Goal: Transaction & Acquisition: Purchase product/service

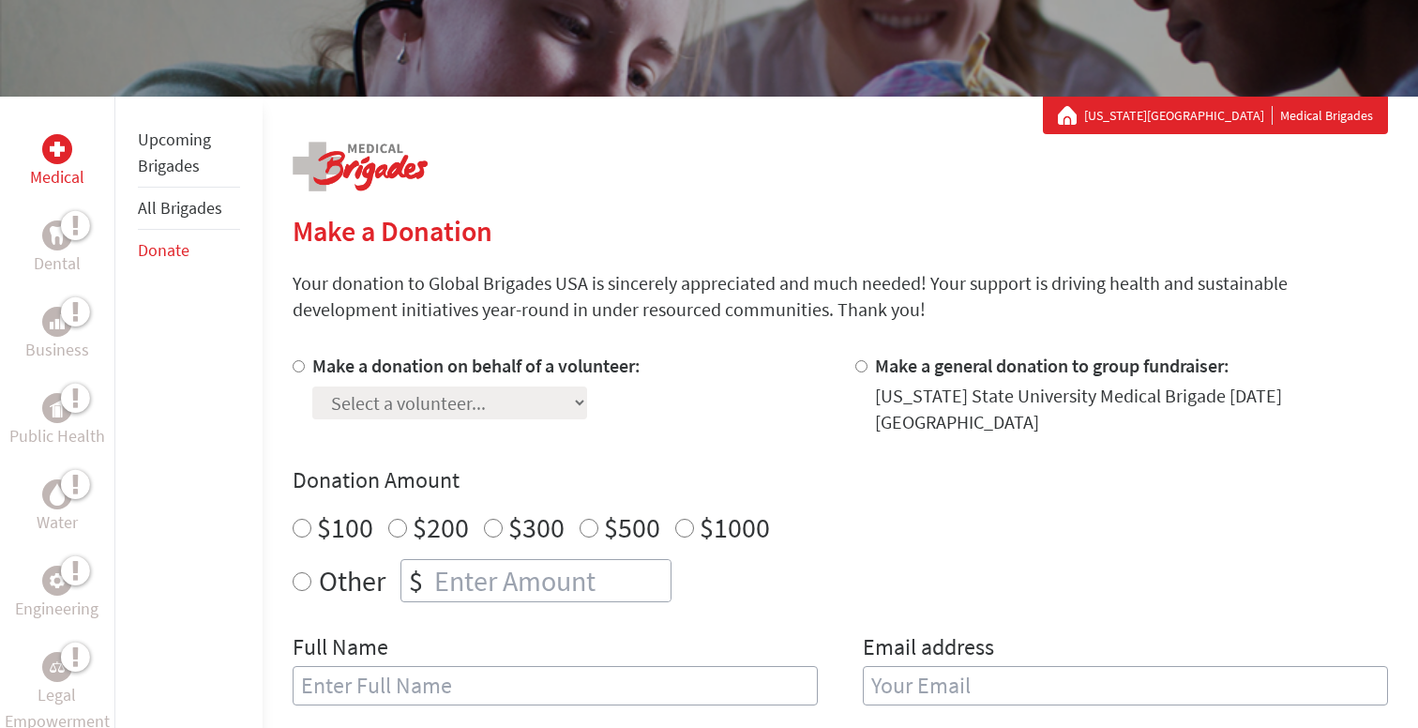
scroll to position [254, 0]
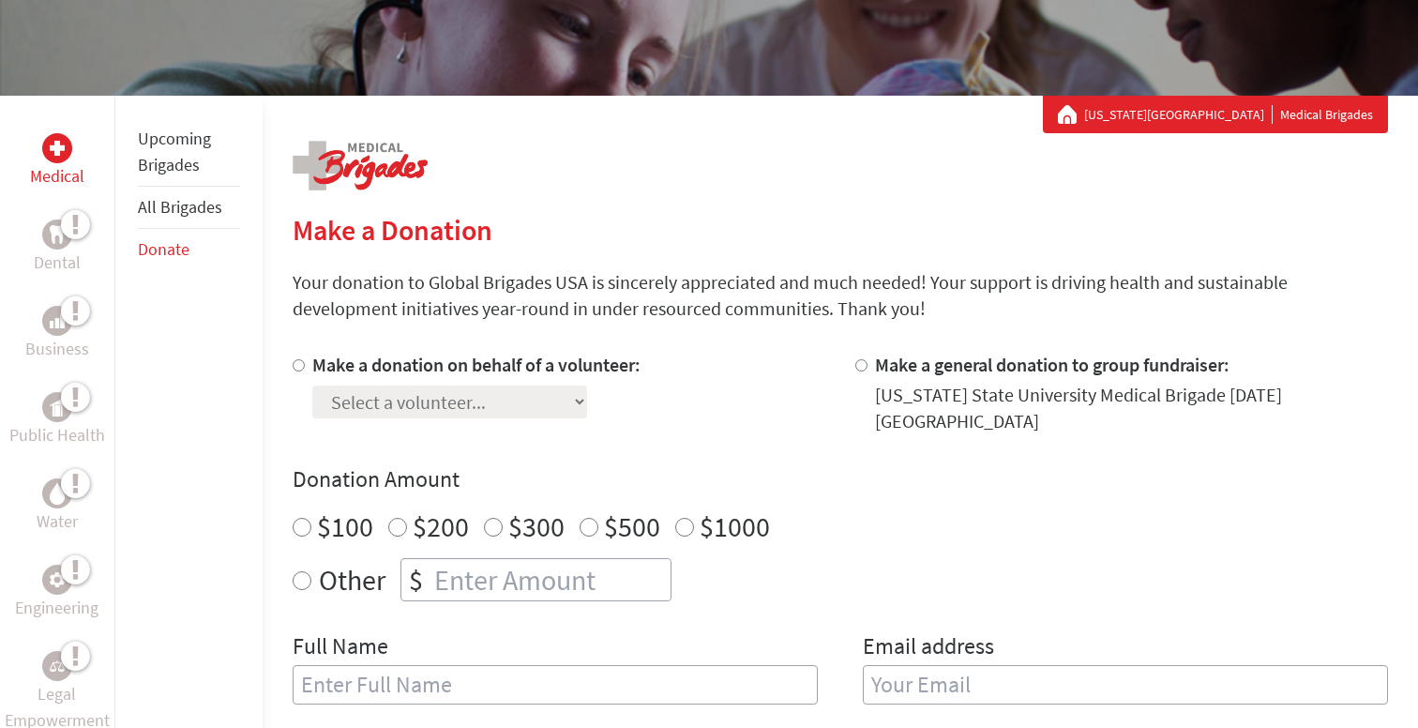
click at [294, 371] on input "Make a donation on behalf of a volunteer:" at bounding box center [299, 365] width 12 height 12
radio input "true"
click at [428, 407] on select "Select a volunteer... [PERSON_NAME] [PERSON_NAME] [PERSON_NAME] [PERSON_NAME] […" at bounding box center [449, 401] width 275 height 33
select select "974D81EF-89F7-11F0-9E6E-42010A400005"
radio input "true"
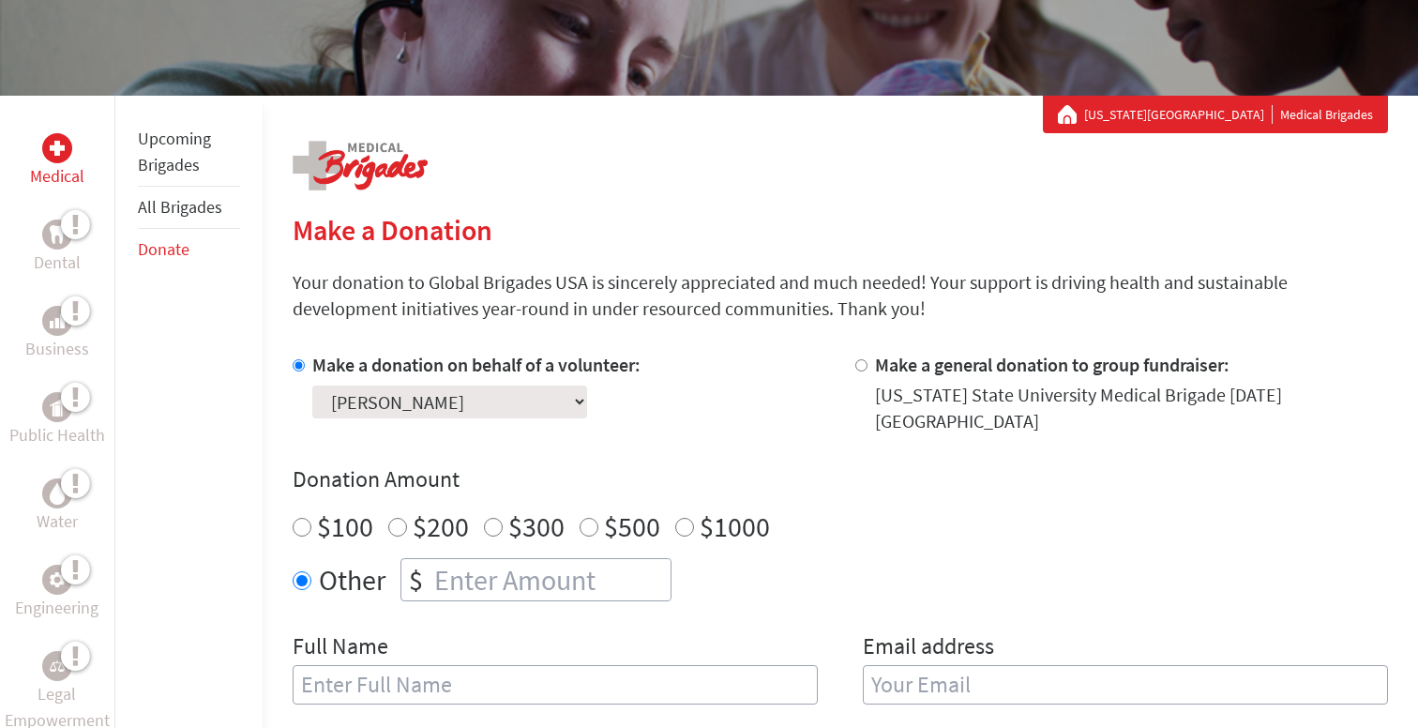
click at [455, 590] on input "number" at bounding box center [550, 579] width 240 height 41
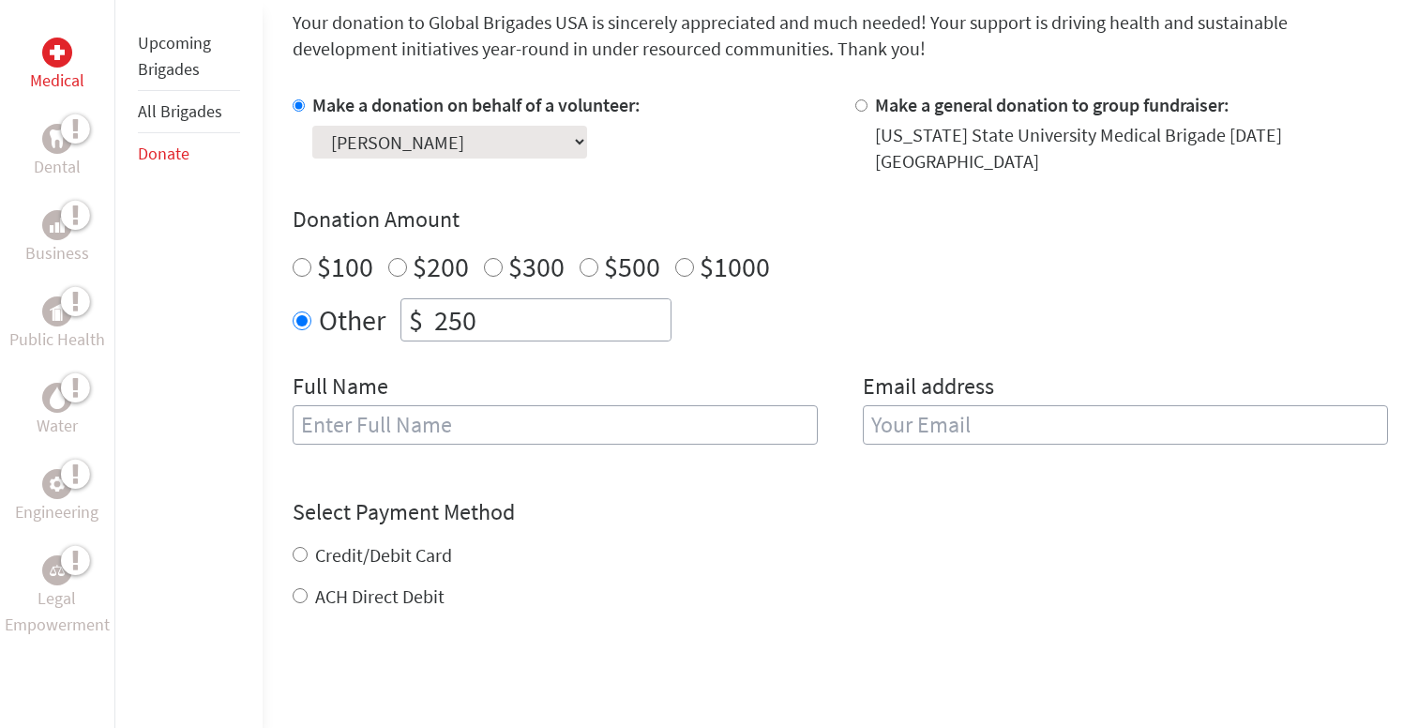
scroll to position [516, 0]
type input "250"
click at [645, 421] on input "text" at bounding box center [555, 422] width 525 height 39
type input "[PERSON_NAME]"
click at [983, 426] on input "email" at bounding box center [1125, 422] width 525 height 39
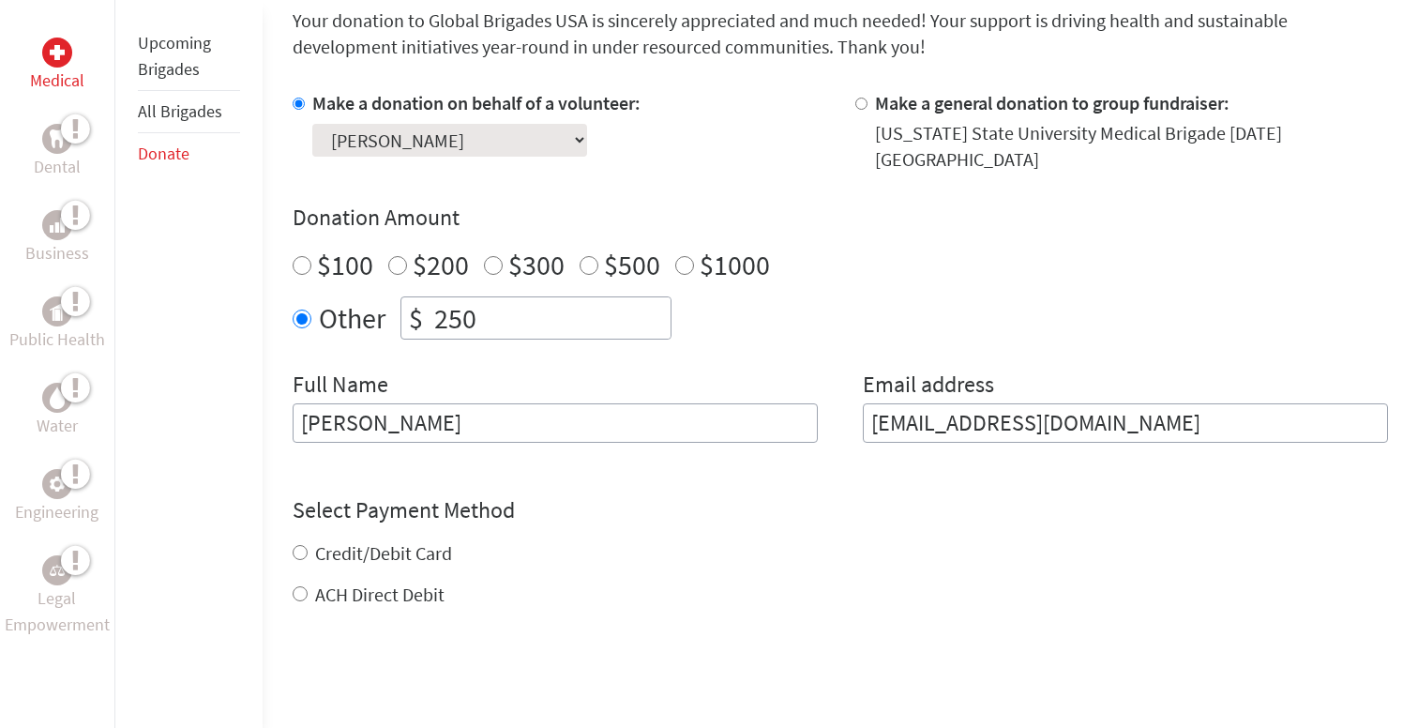
type input "[EMAIL_ADDRESS][DOMAIN_NAME]"
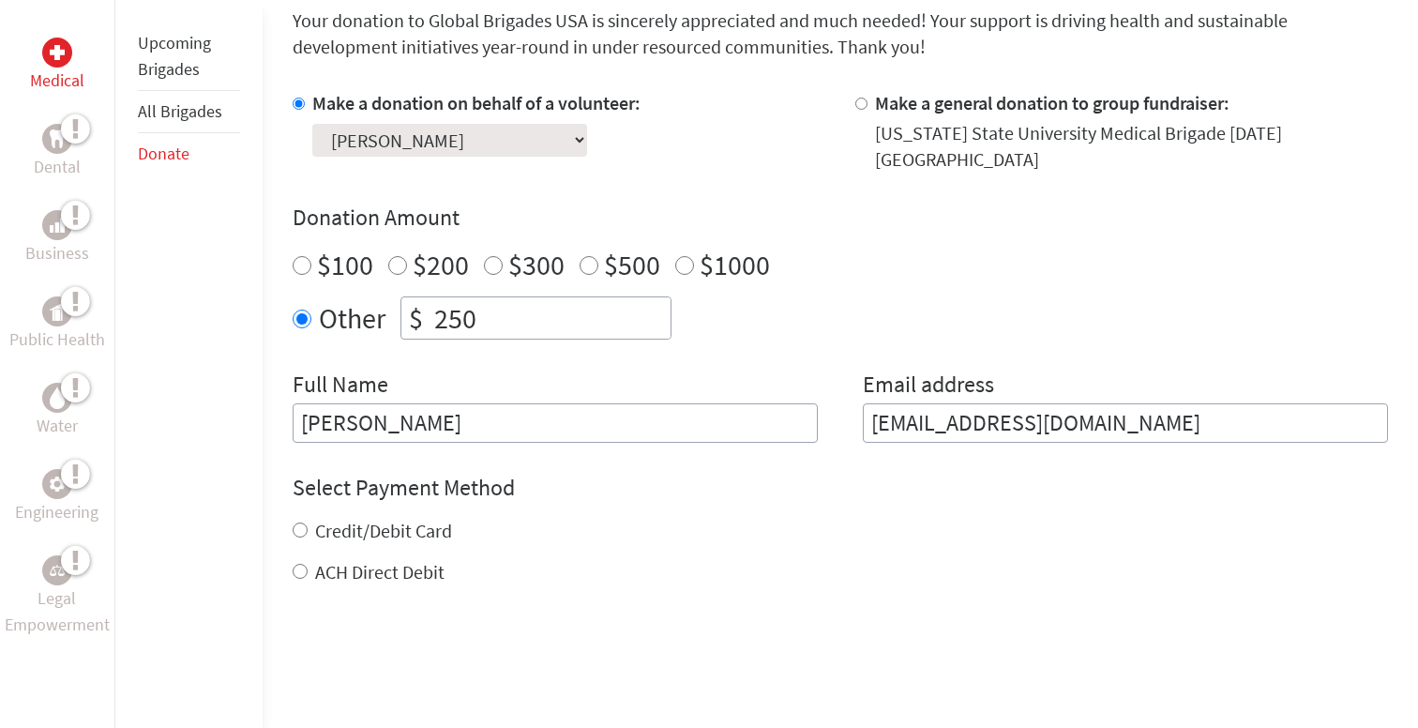
click at [299, 548] on div "Credit/Debit Card ACH Direct Debit" at bounding box center [840, 552] width 1095 height 68
click at [296, 531] on input "Credit/Debit Card" at bounding box center [300, 529] width 15 height 15
radio input "true"
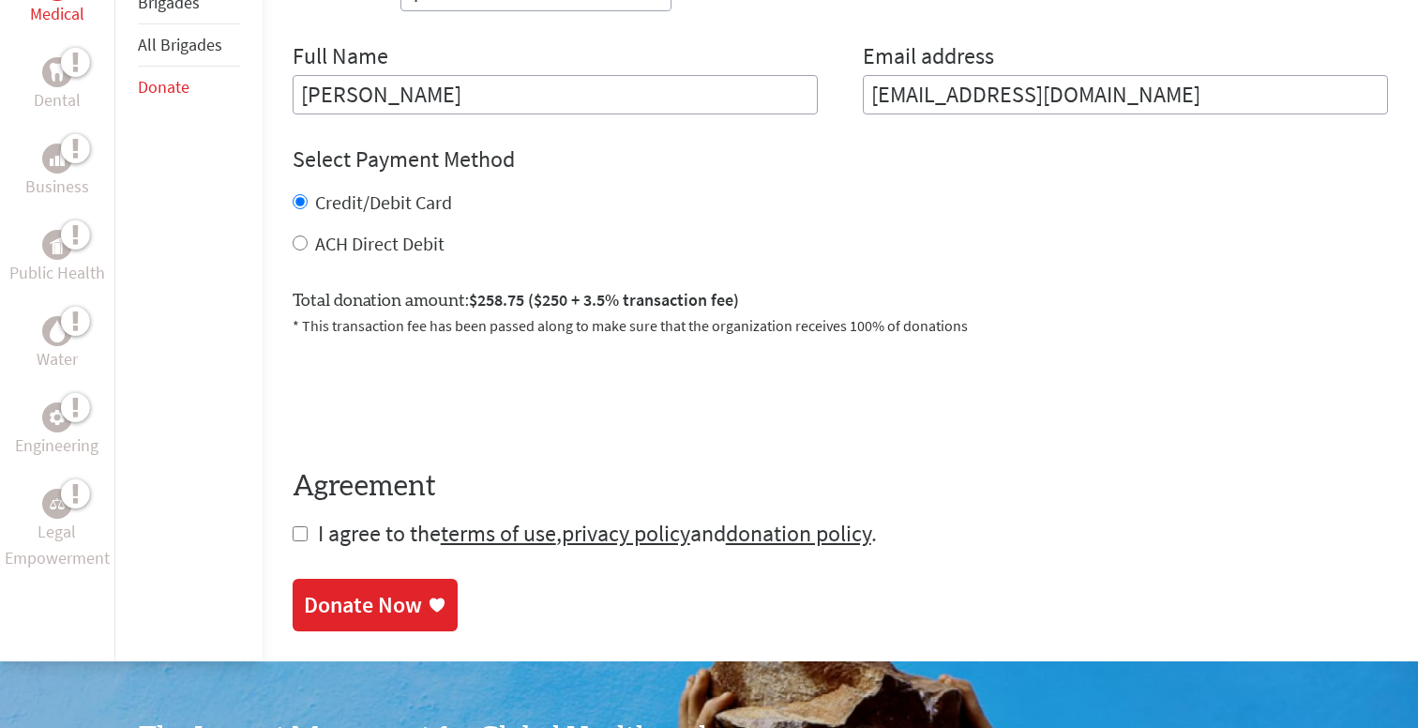
scroll to position [857, 0]
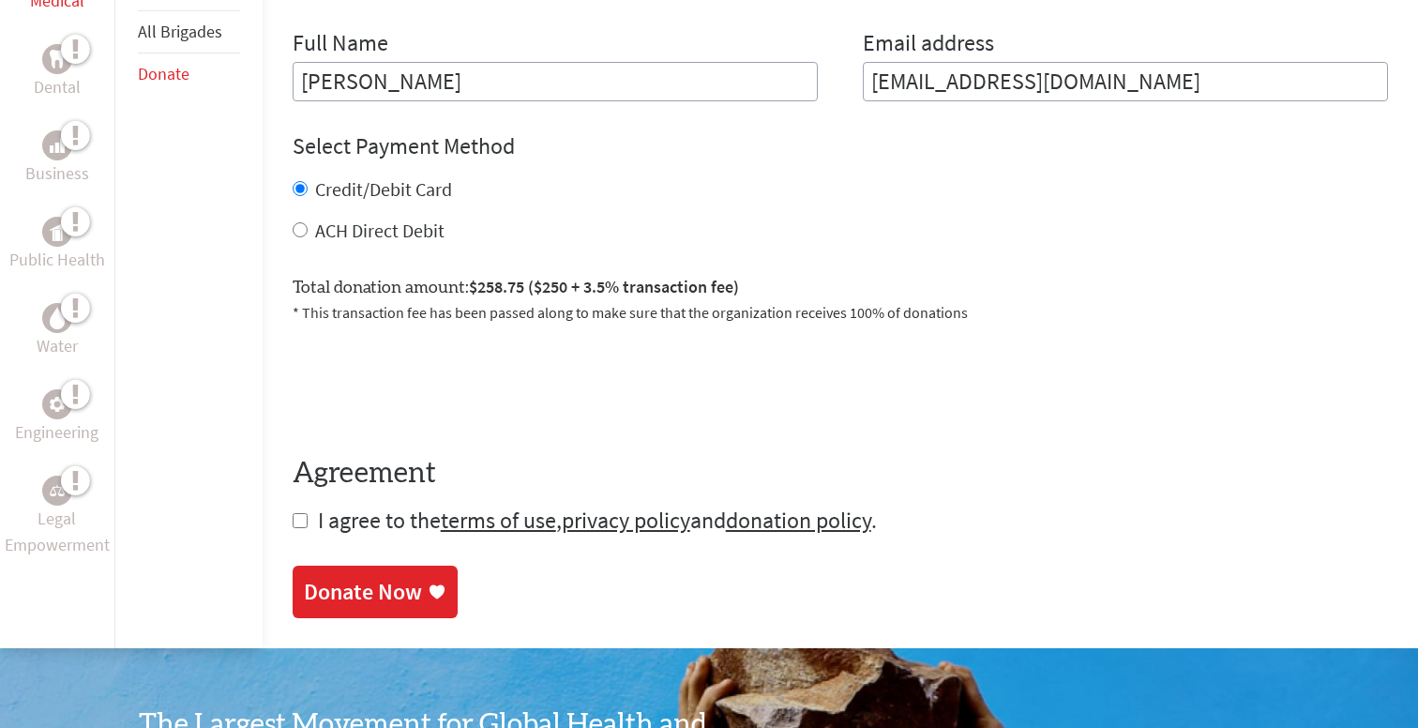
click at [301, 519] on input "checkbox" at bounding box center [300, 520] width 15 height 15
checkbox input "true"
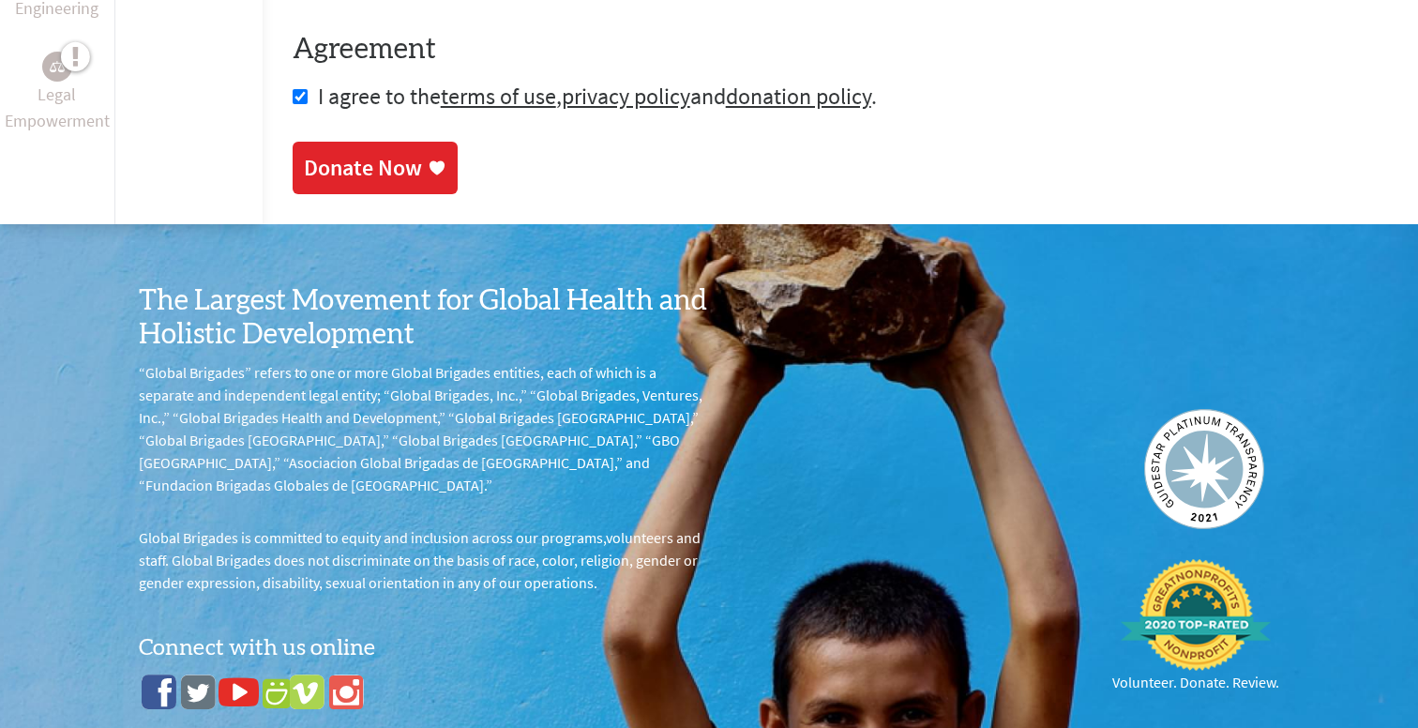
scroll to position [1303, 0]
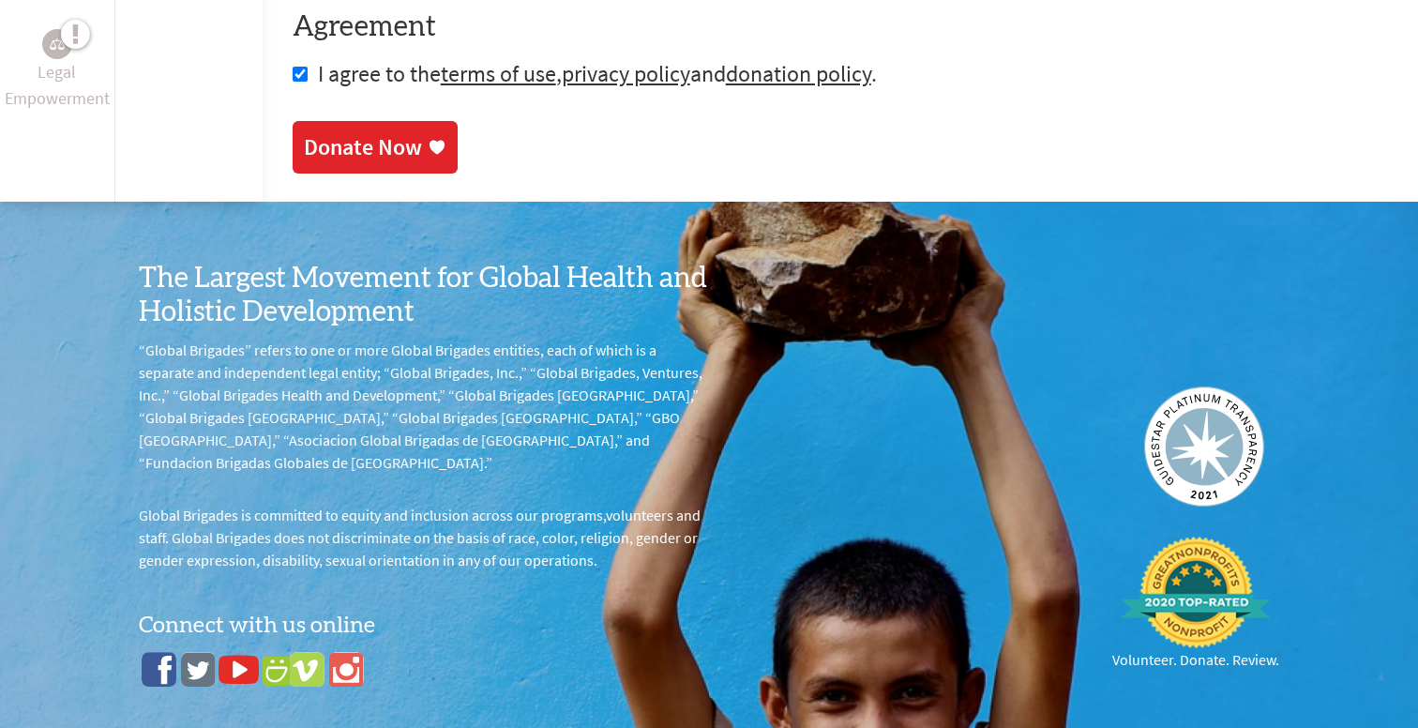
click at [387, 151] on div "Donate Now" at bounding box center [363, 147] width 118 height 30
